Goal: Task Accomplishment & Management: Complete application form

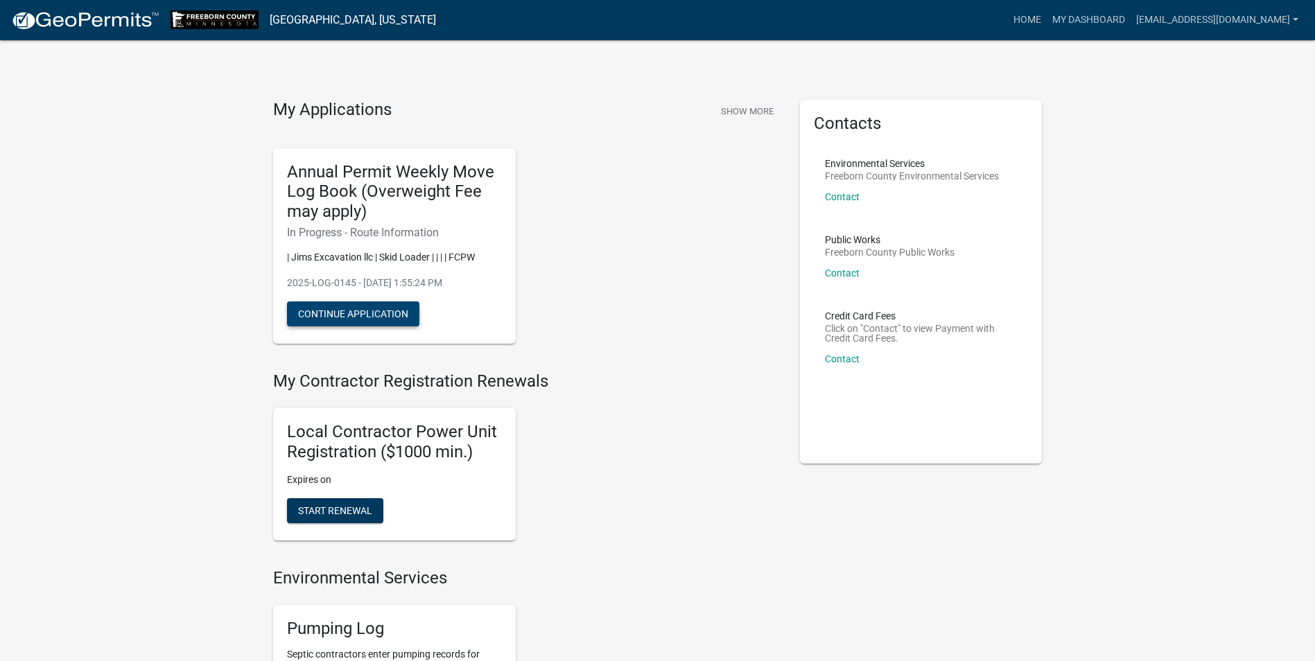
click at [369, 316] on button "Continue Application" at bounding box center [353, 314] width 132 height 25
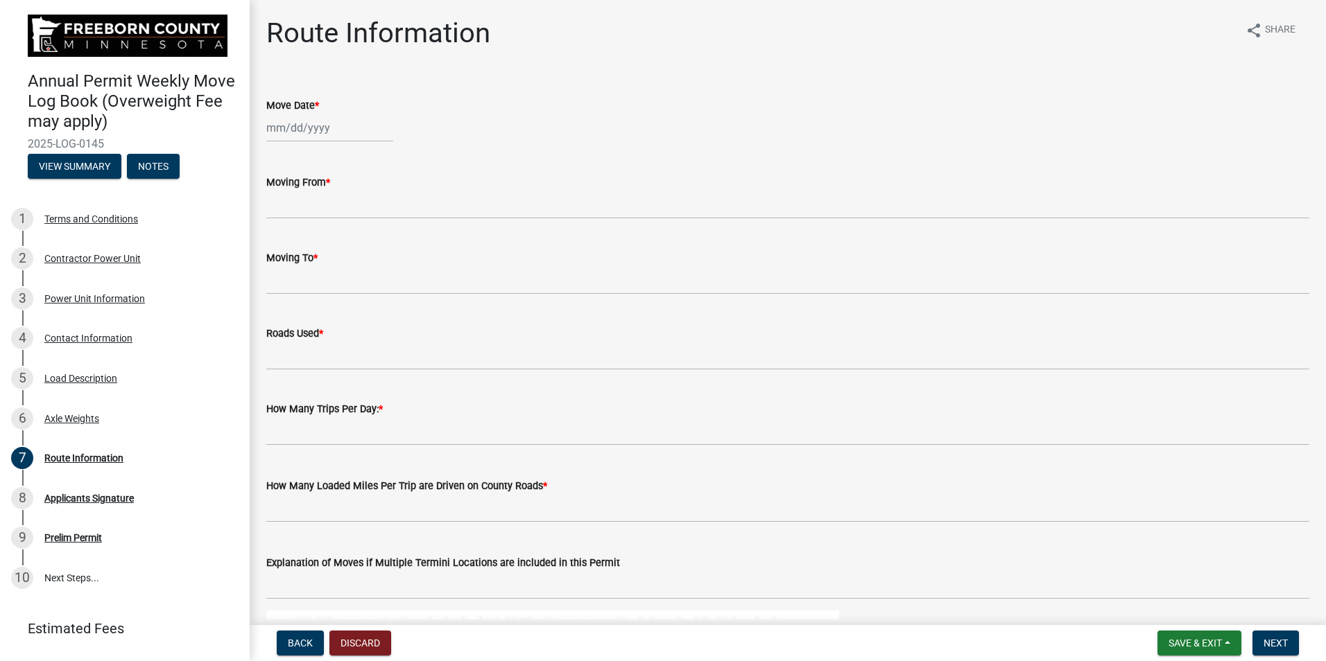
click at [275, 124] on div at bounding box center [329, 128] width 127 height 28
select select "9"
select select "2025"
click at [353, 235] on div "18" at bounding box center [347, 246] width 22 height 22
type input "[DATE]"
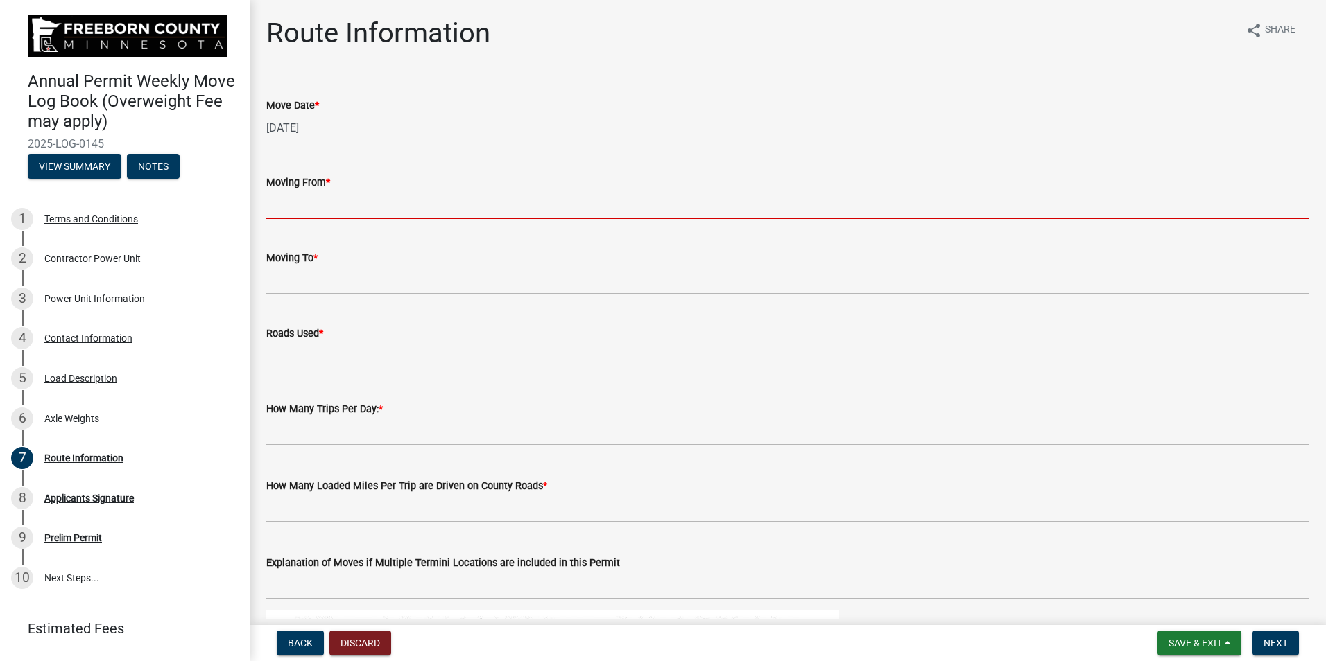
click at [277, 207] on input "Moving From *" at bounding box center [787, 205] width 1043 height 28
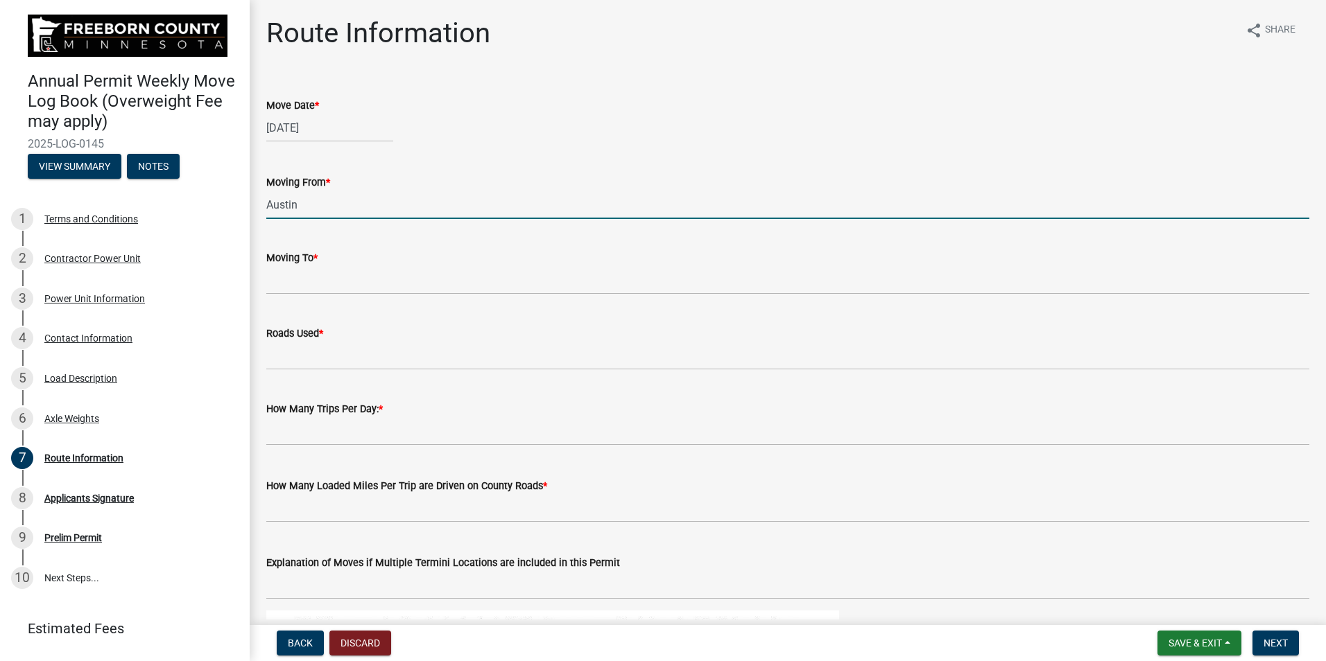
type input "Austin"
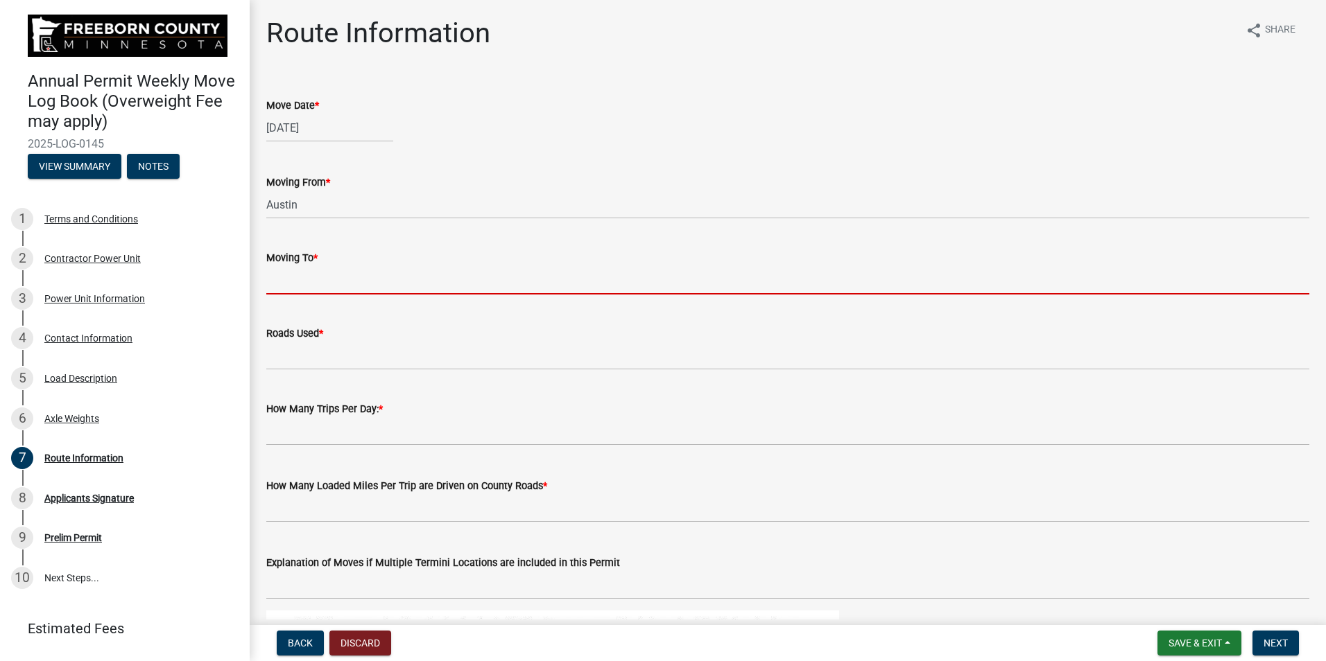
click at [295, 276] on input "Moving To *" at bounding box center [787, 280] width 1043 height 28
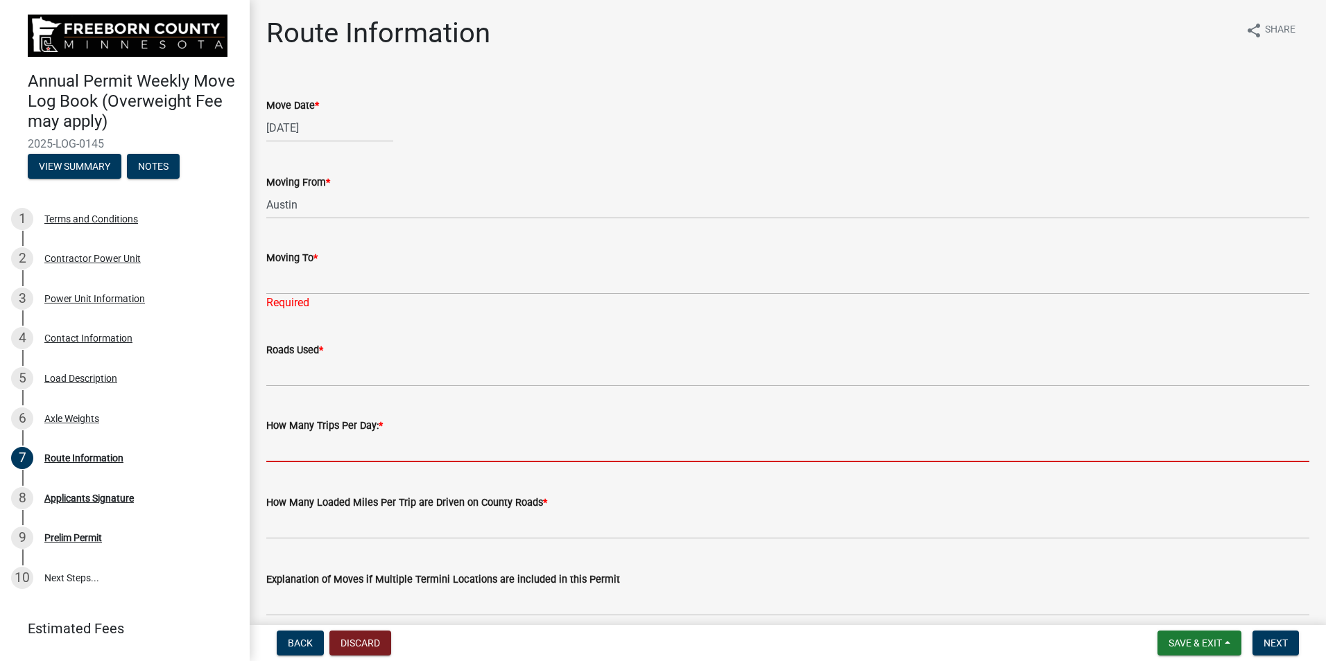
click at [288, 439] on input "text" at bounding box center [787, 448] width 1043 height 28
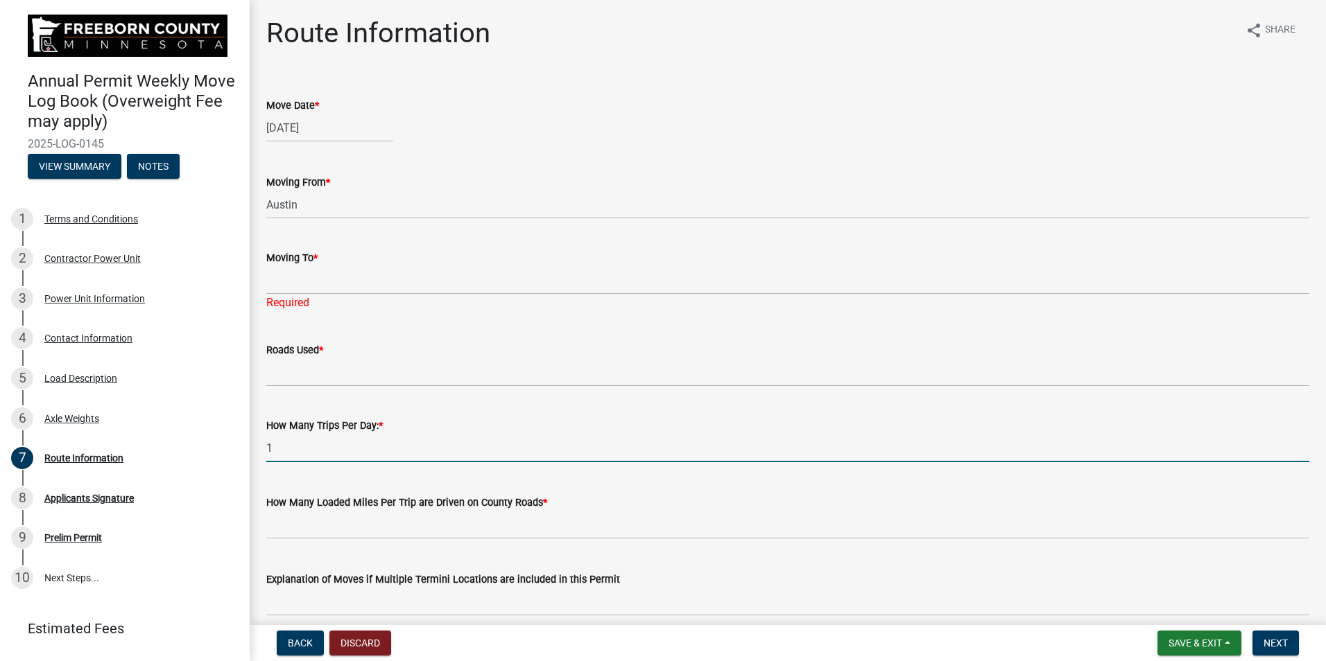
type input "1"
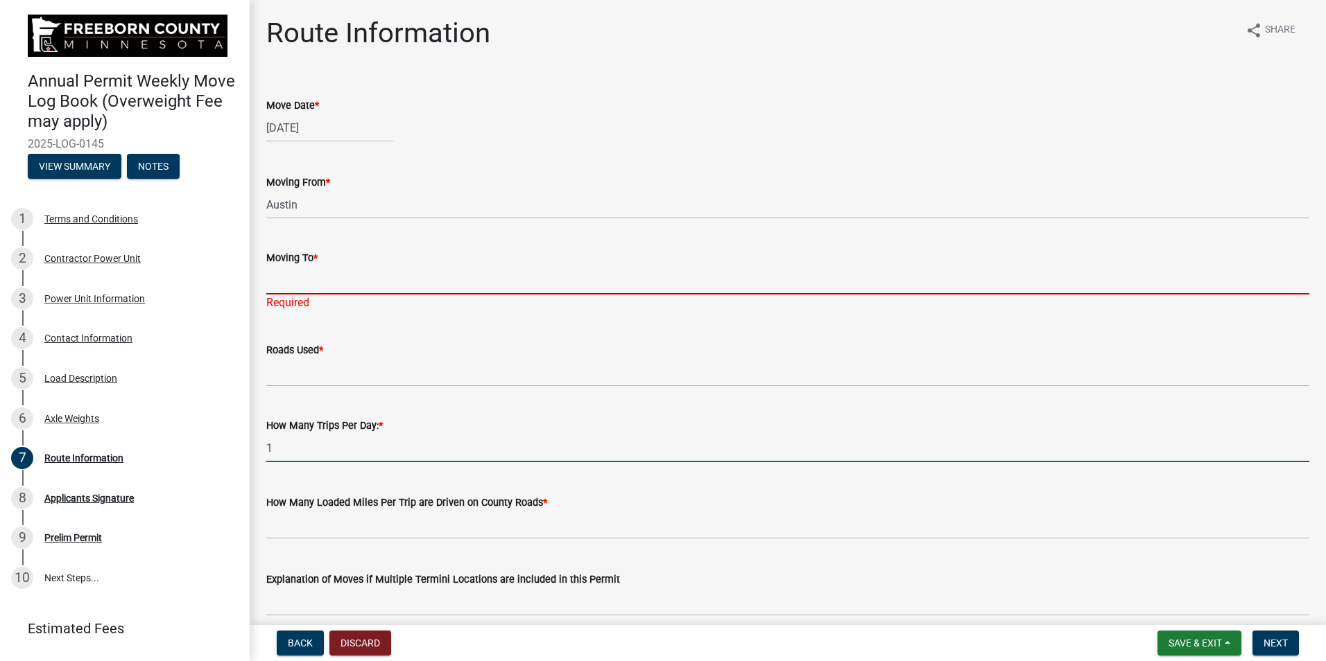
click at [284, 278] on input "Moving To *" at bounding box center [787, 280] width 1043 height 28
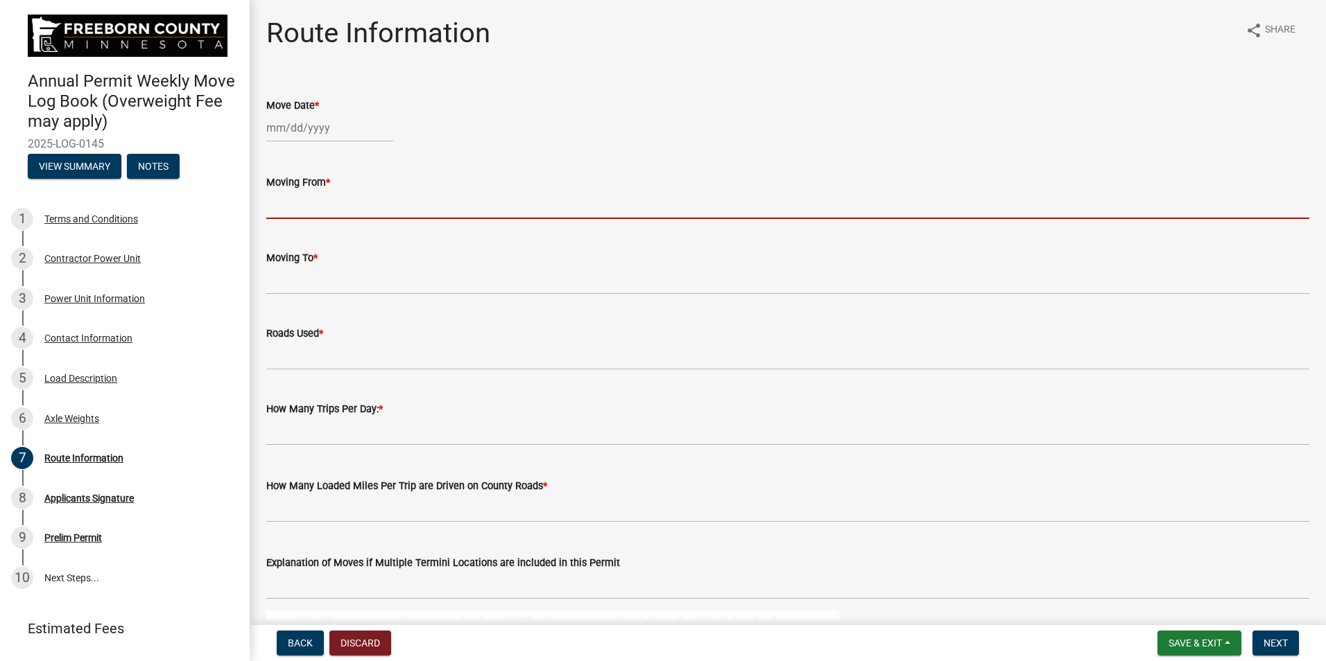
click at [290, 203] on input "Moving From *" at bounding box center [787, 205] width 1043 height 28
type input "Austin"
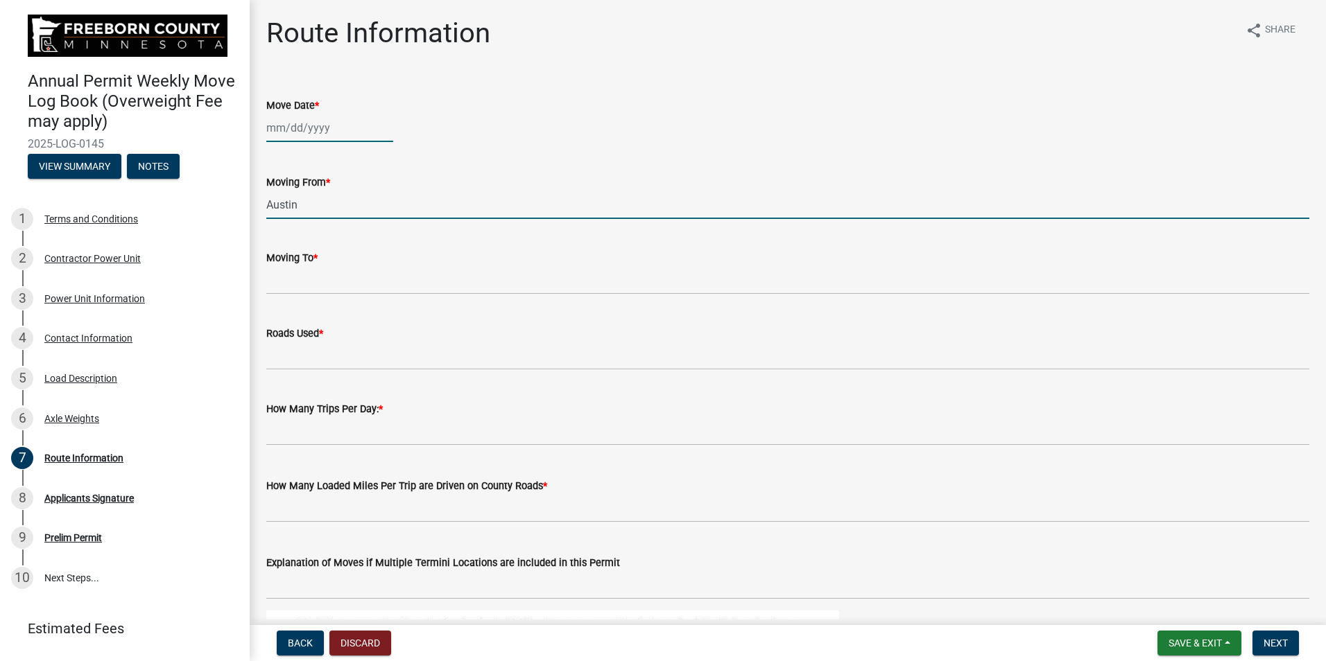
type input "[DATE]"
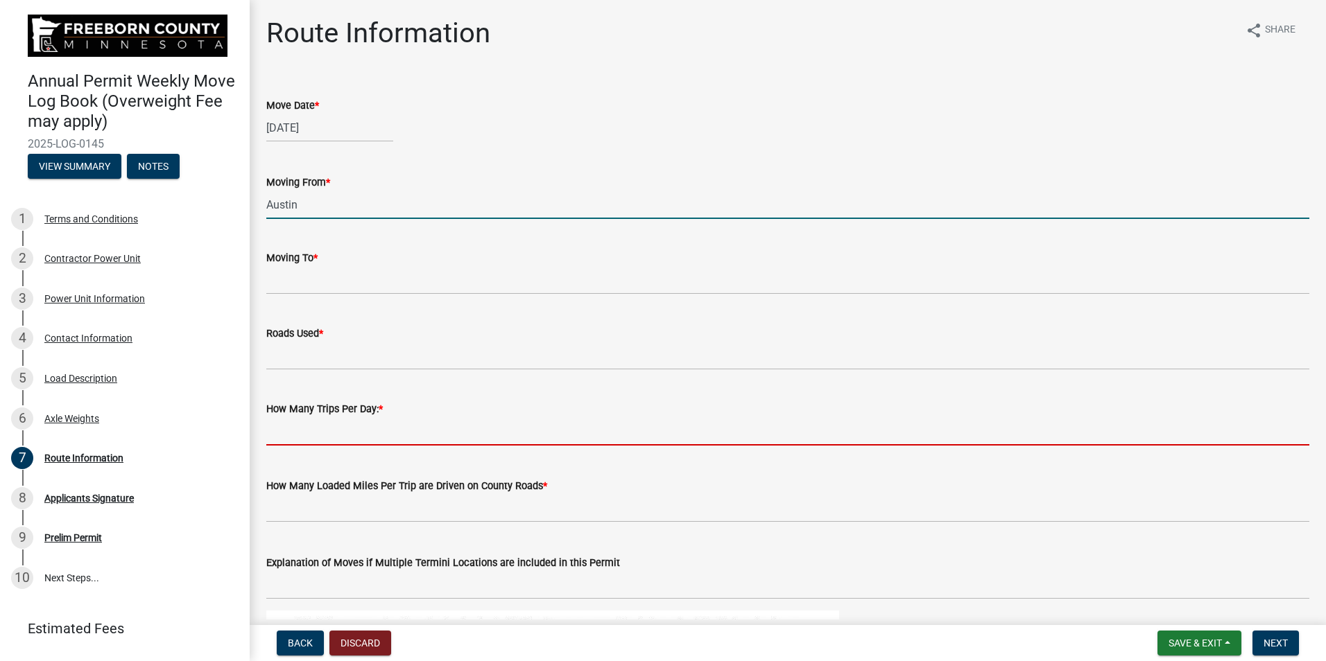
type input "1"
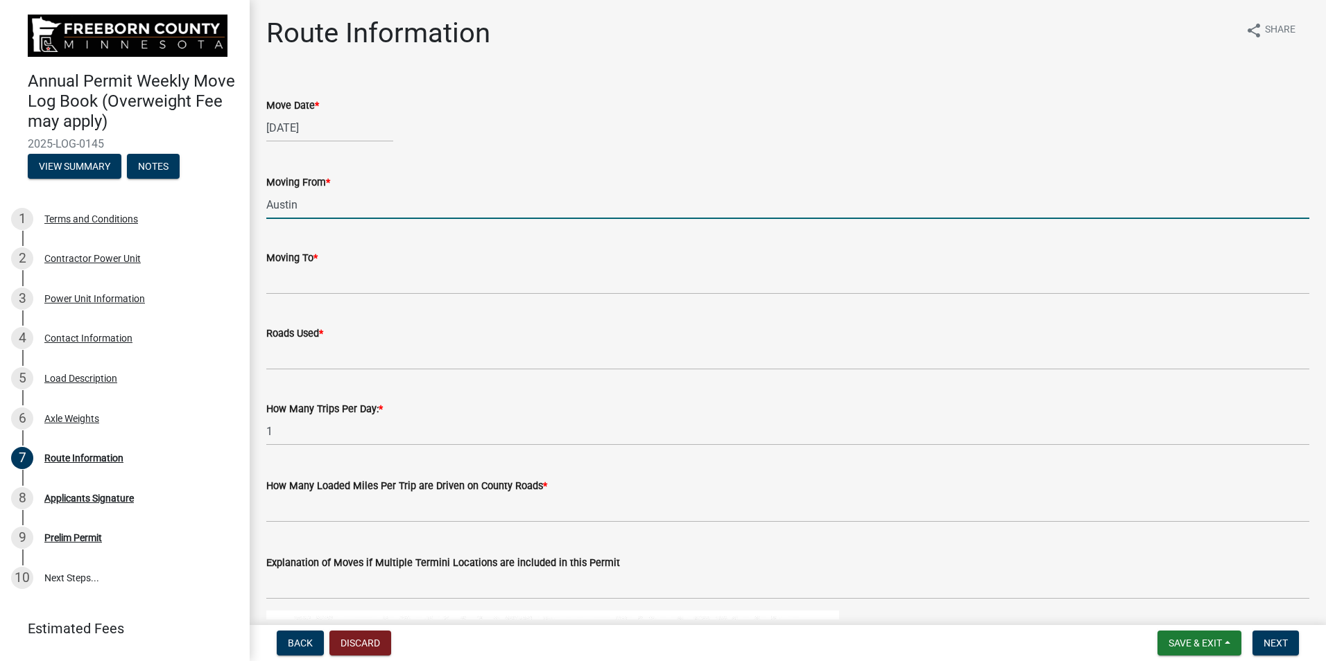
select select "9"
select select "2025"
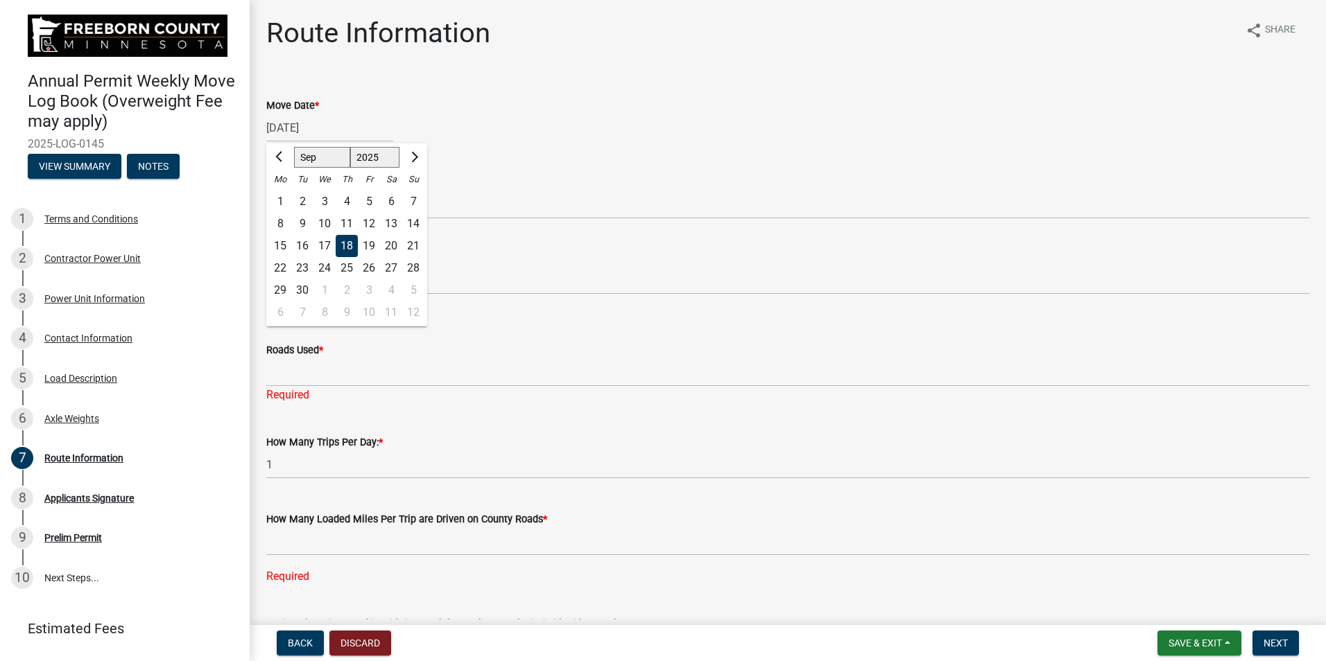
click at [351, 245] on div "18" at bounding box center [347, 246] width 22 height 22
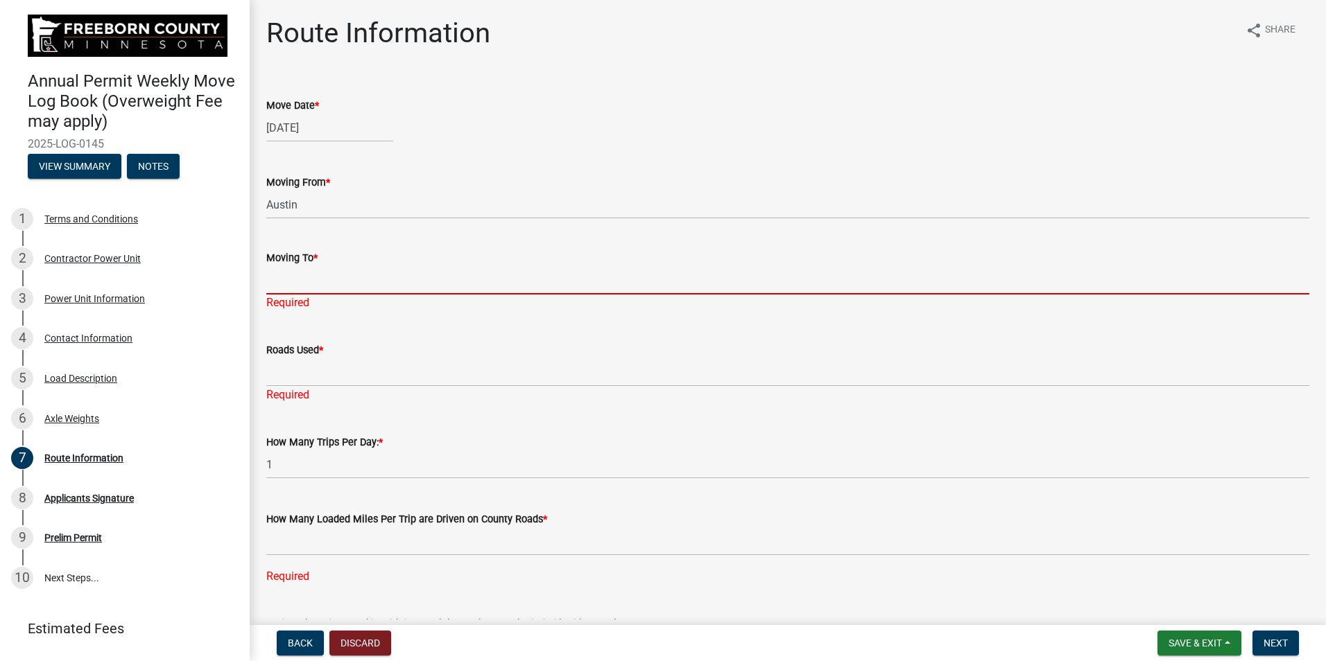
click at [284, 288] on input "Moving To *" at bounding box center [787, 280] width 1043 height 28
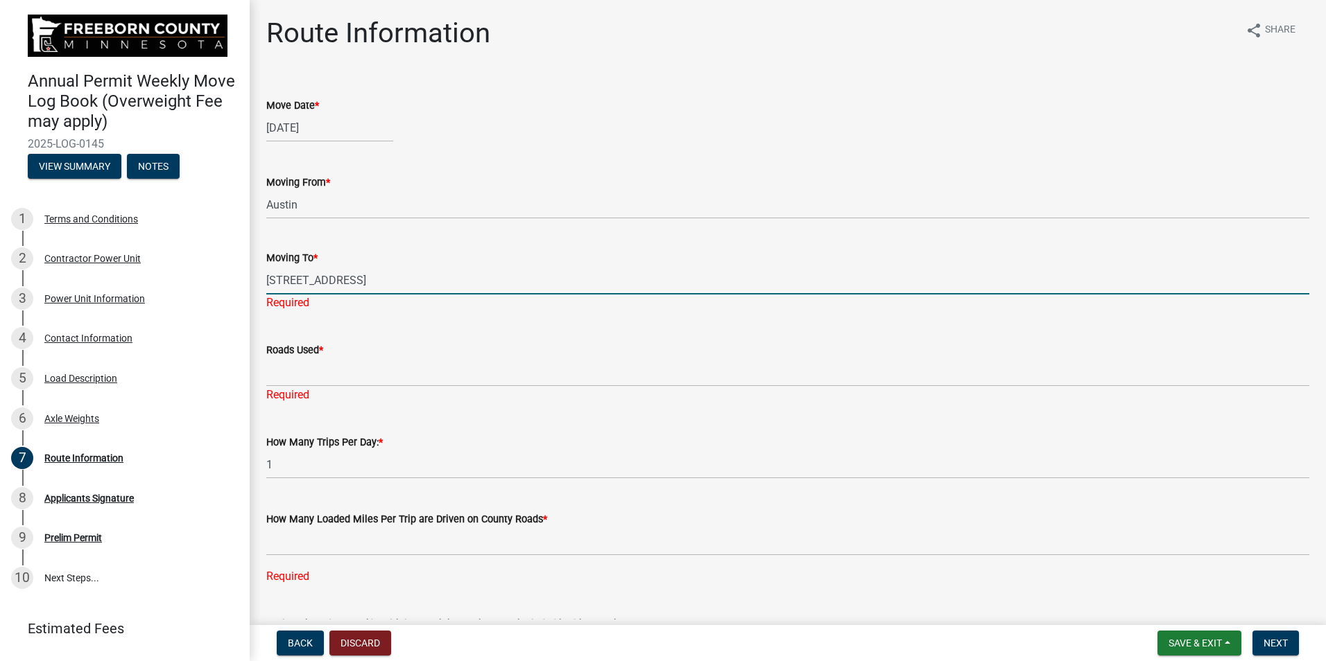
type input "[STREET_ADDRESS]"
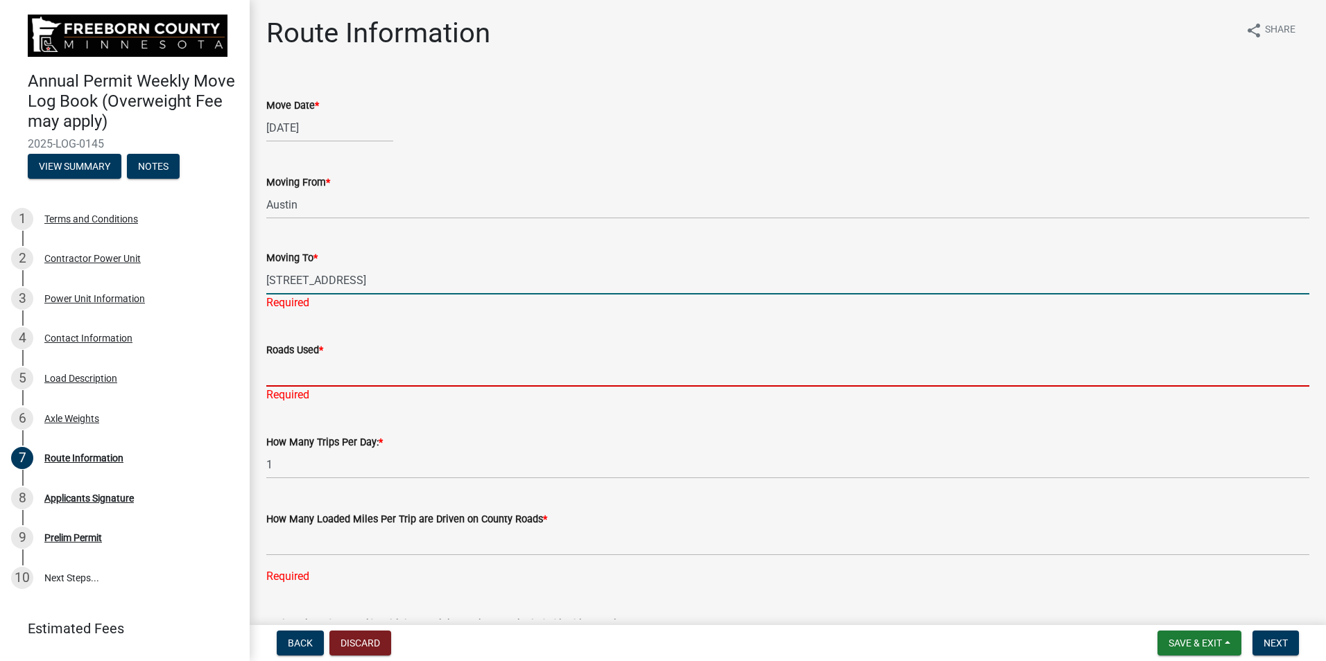
click at [284, 378] on div "Roads Used * Required" at bounding box center [787, 362] width 1043 height 81
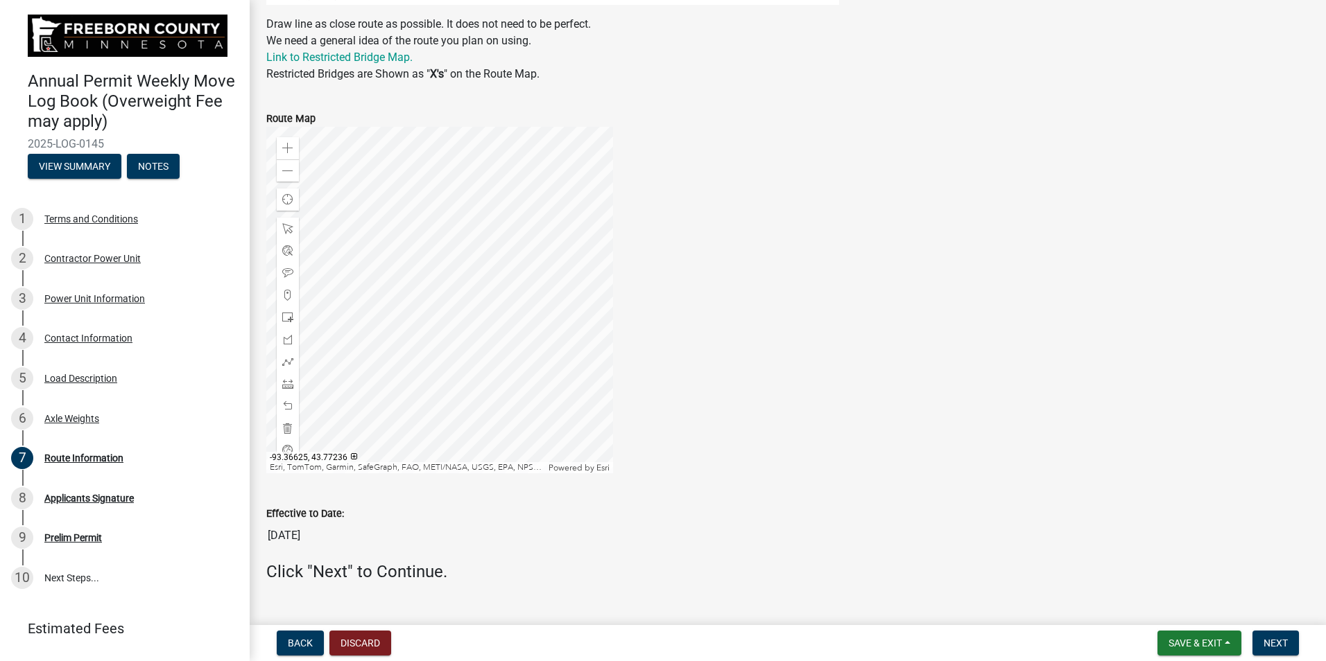
scroll to position [832, 0]
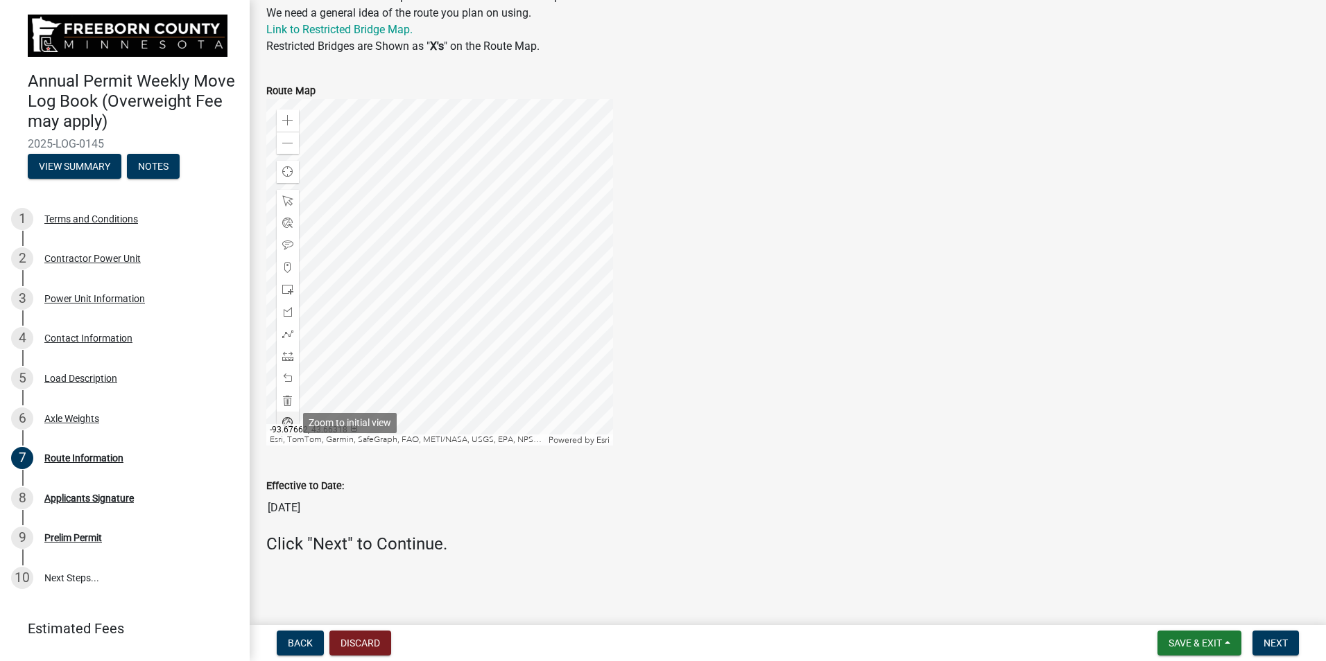
click at [287, 419] on span at bounding box center [287, 422] width 11 height 11
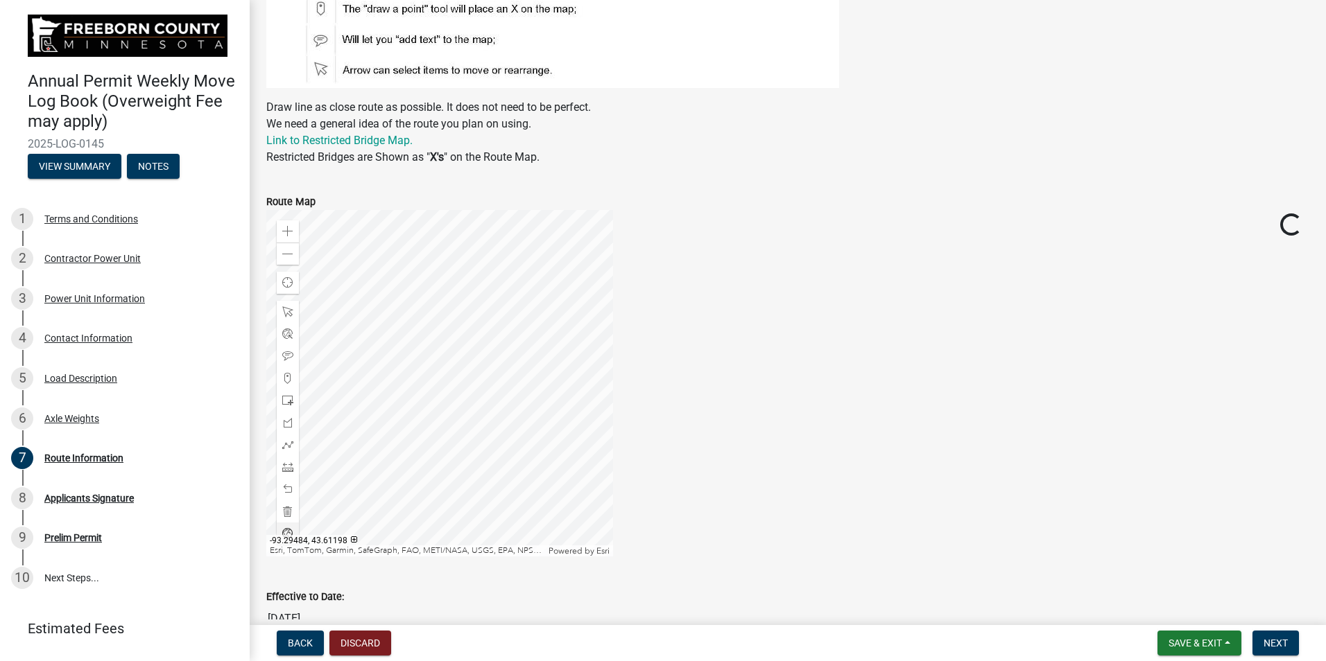
scroll to position [693, 0]
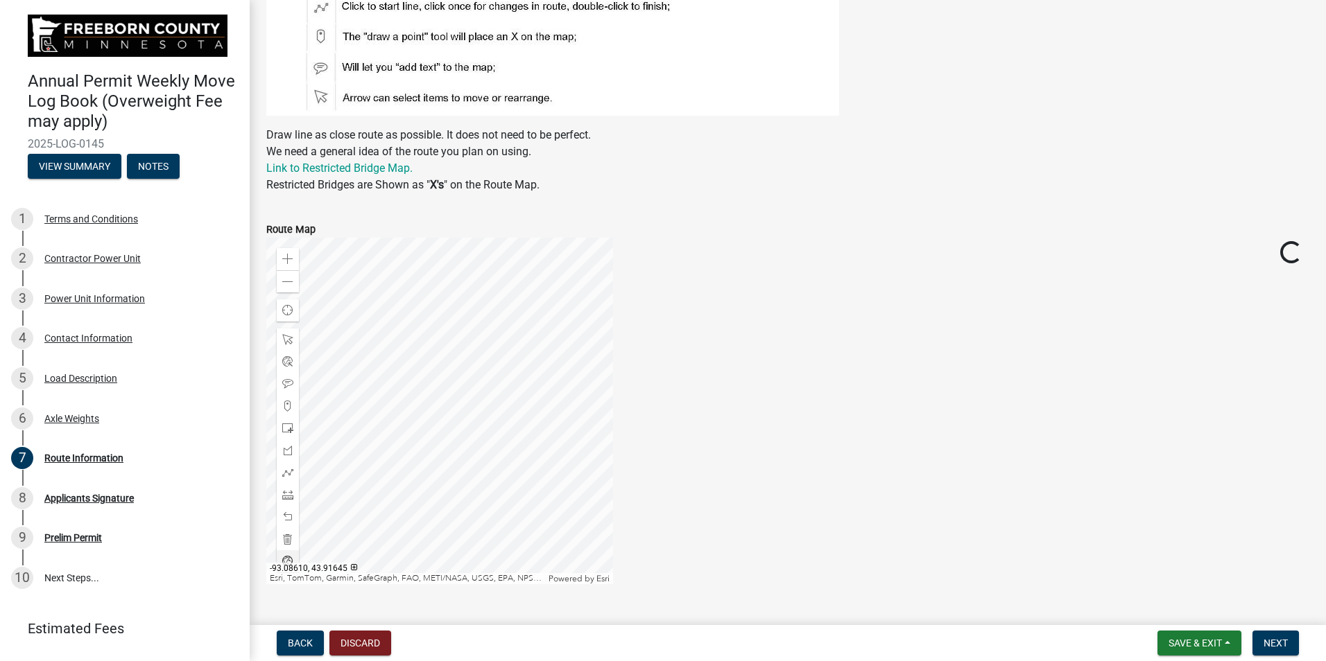
click at [574, 255] on div at bounding box center [439, 411] width 347 height 347
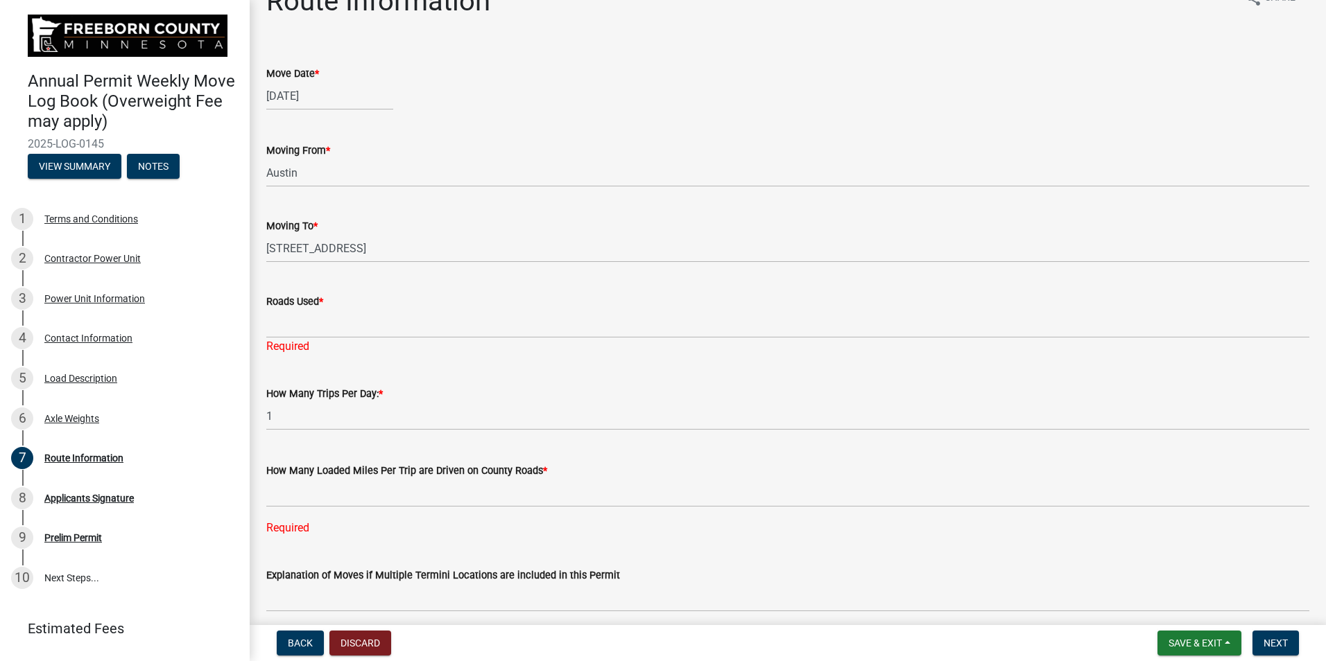
scroll to position [0, 0]
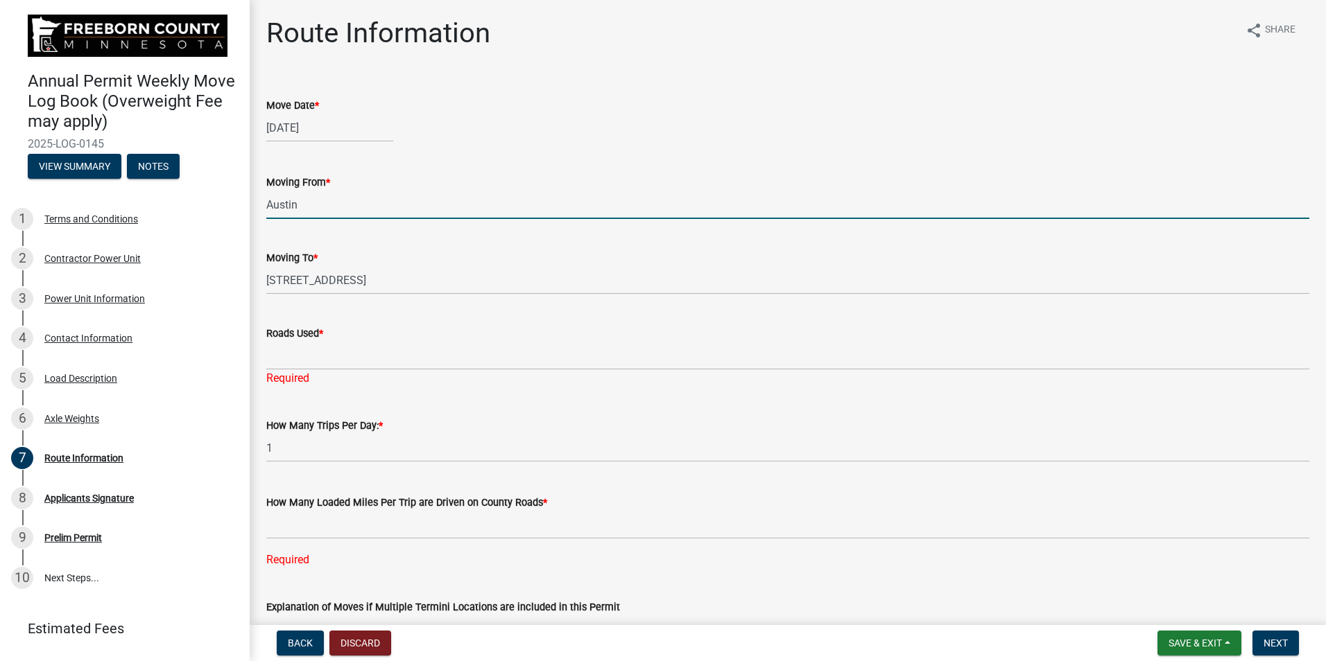
click at [303, 200] on input "Austin" at bounding box center [787, 205] width 1043 height 28
type input "A"
type input "[STREET_ADDRESS]"
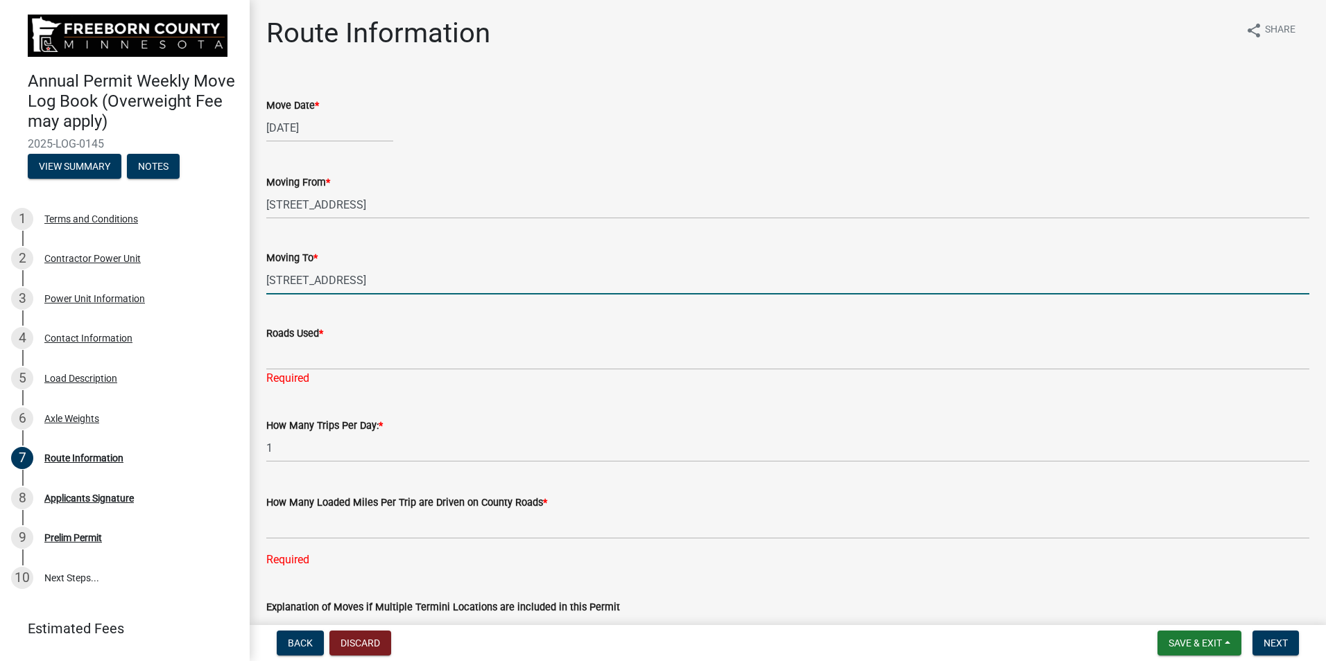
click at [338, 291] on input "[STREET_ADDRESS]" at bounding box center [787, 280] width 1043 height 28
type input "[STREET_ADDRESS][PERSON_NAME]"
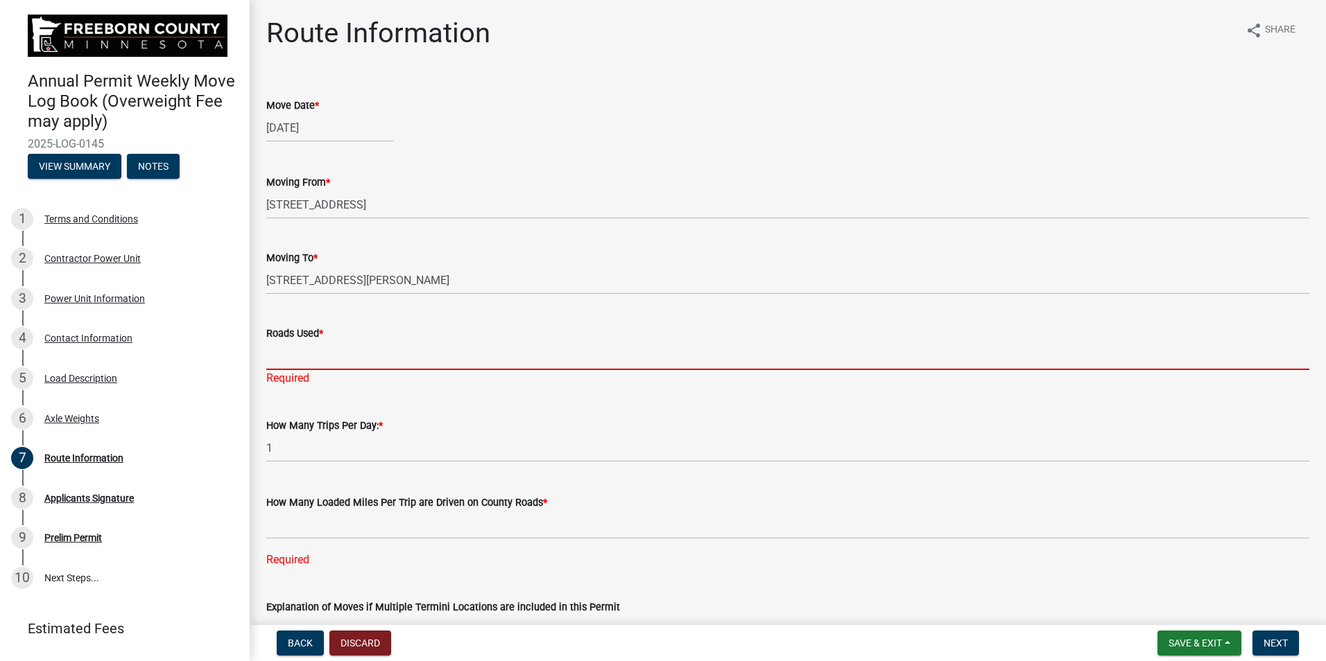
click at [281, 356] on input "Roads Used *" at bounding box center [787, 356] width 1043 height 28
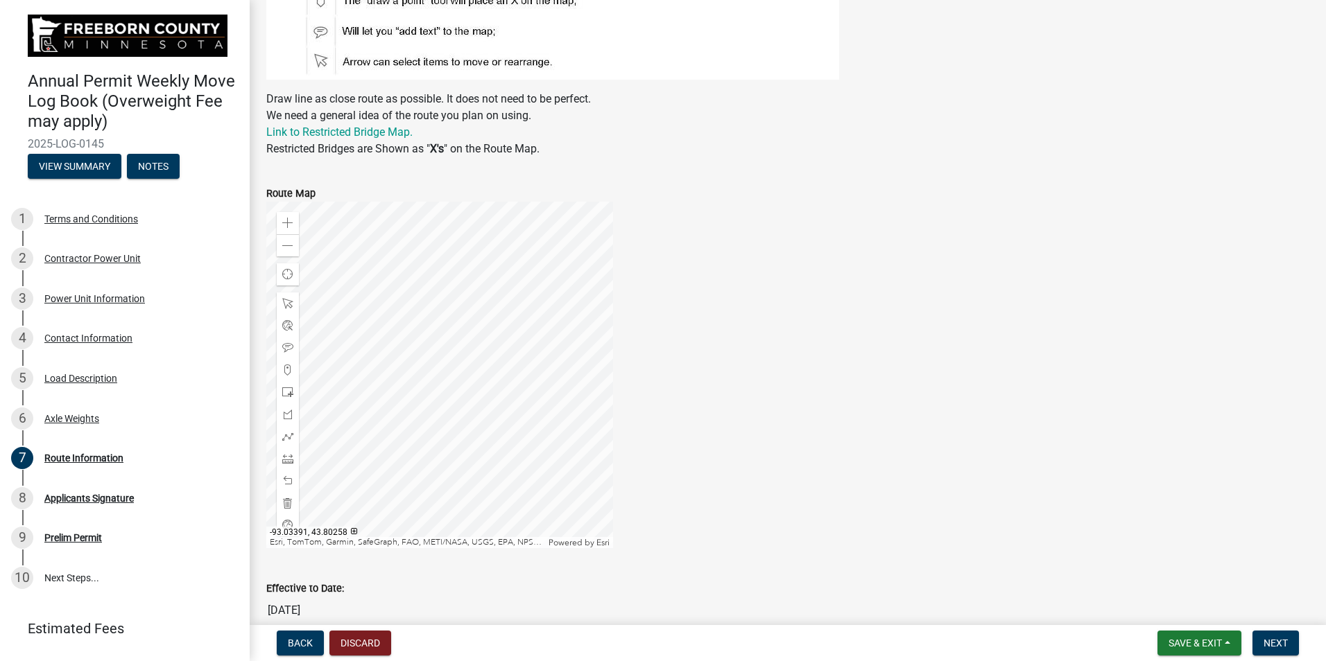
scroll to position [763, 0]
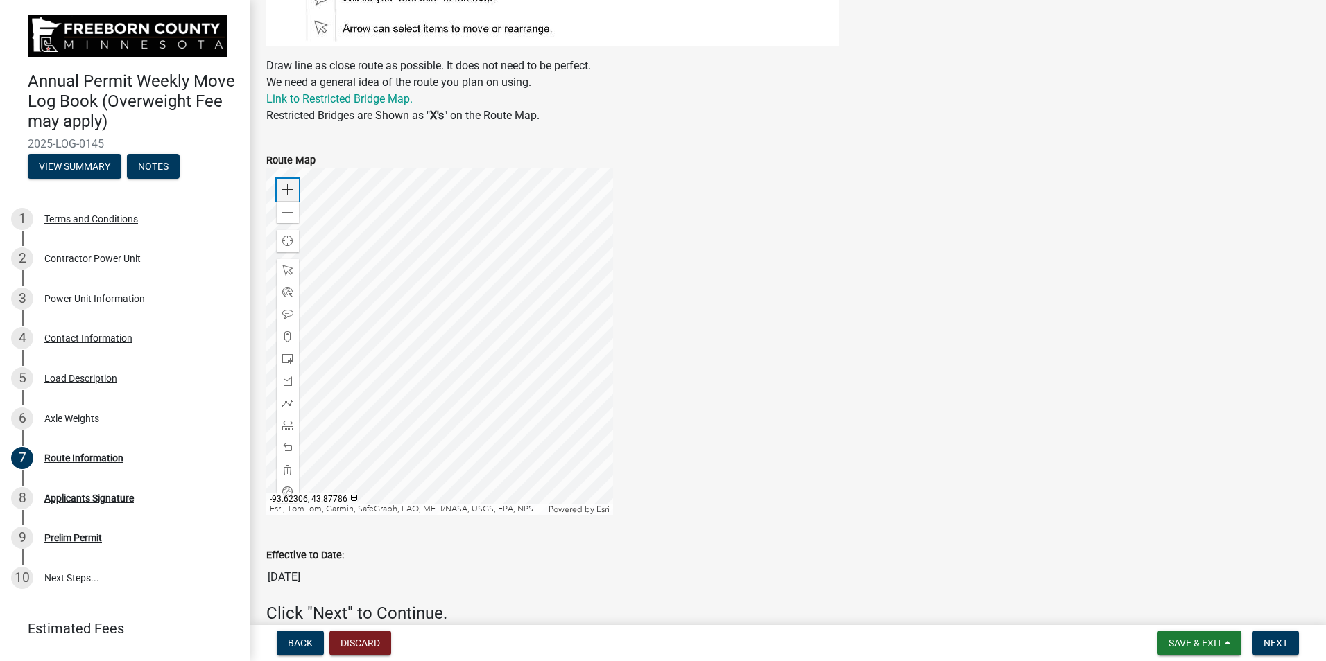
click at [285, 184] on span at bounding box center [287, 189] width 11 height 11
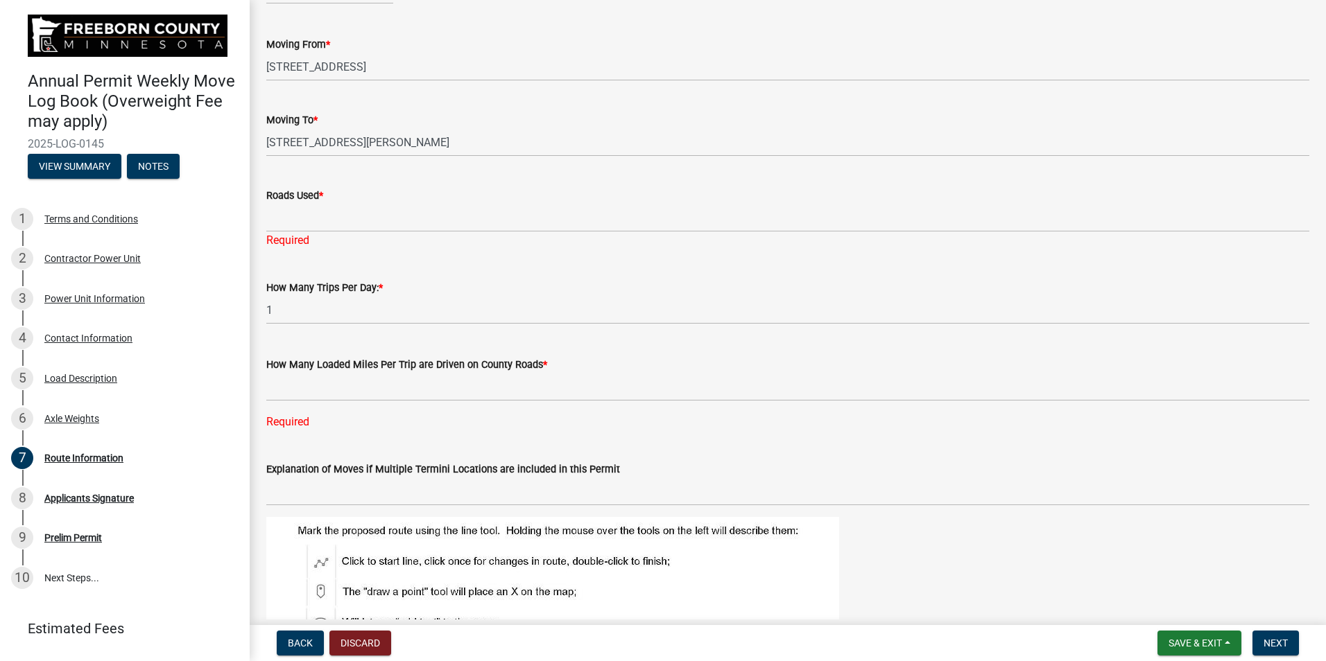
scroll to position [0, 0]
